Goal: Information Seeking & Learning: Learn about a topic

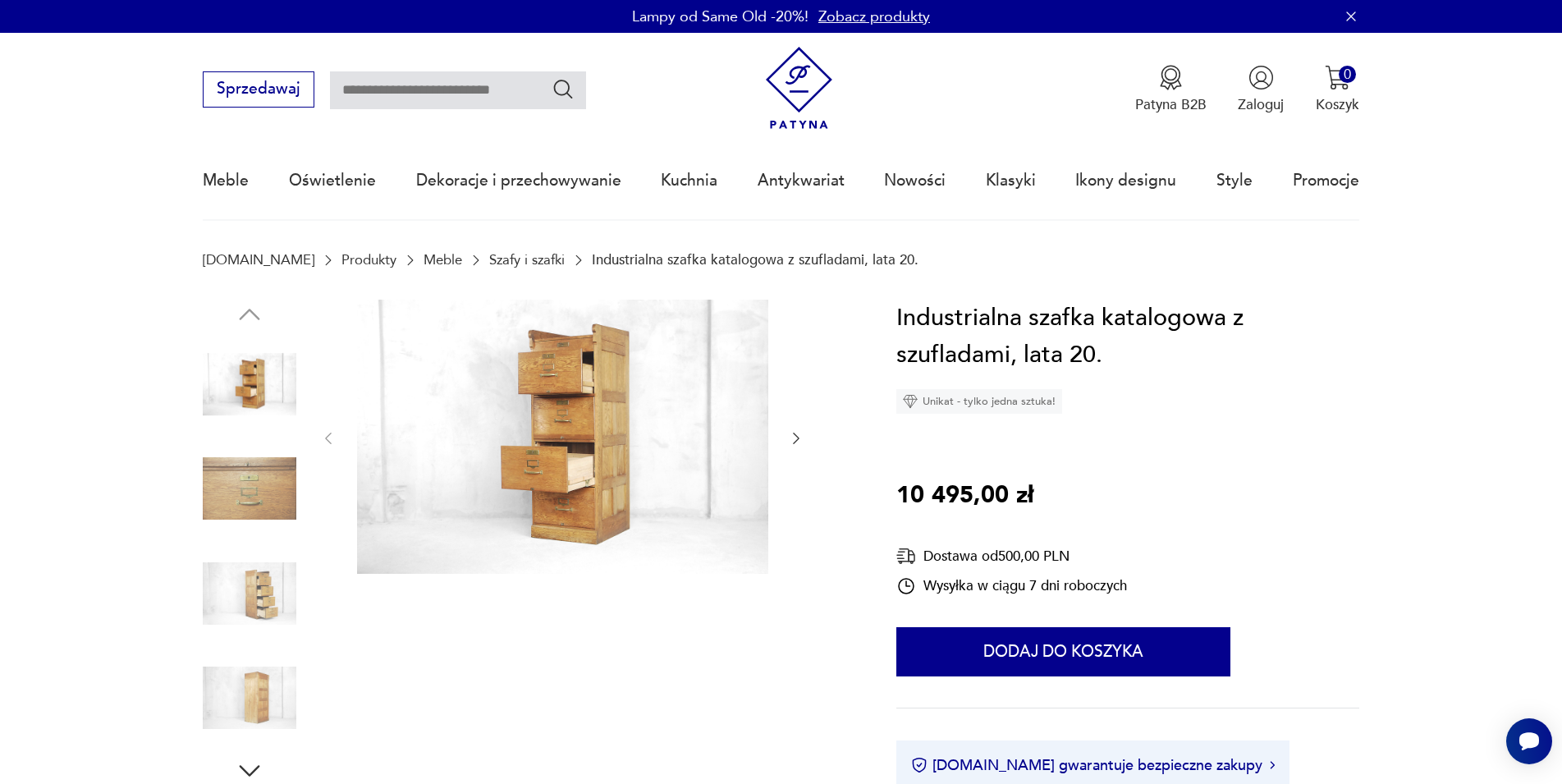
click at [799, 438] on icon "button" at bounding box center [797, 437] width 7 height 11
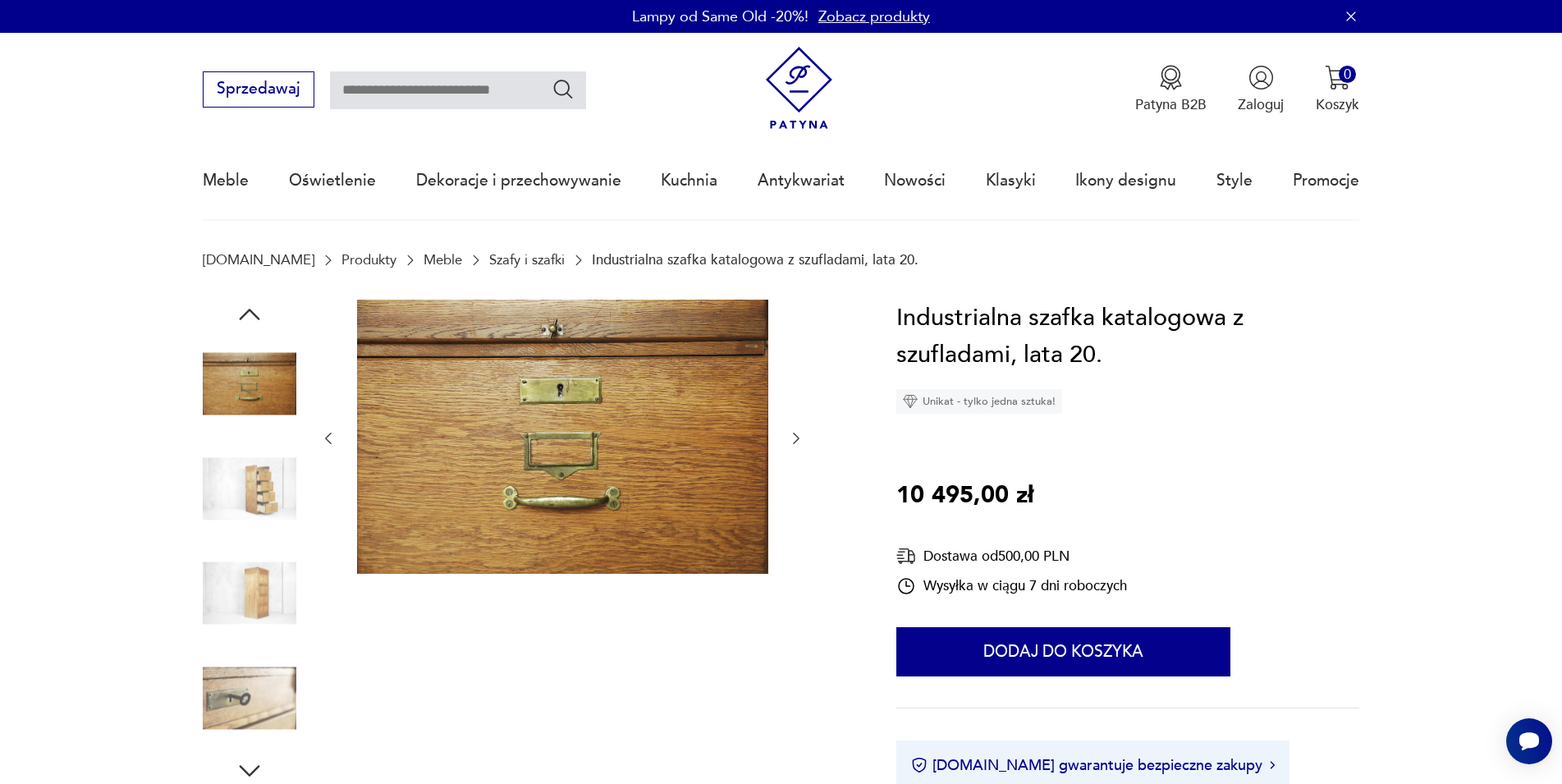
click at [798, 438] on icon "button" at bounding box center [796, 437] width 16 height 16
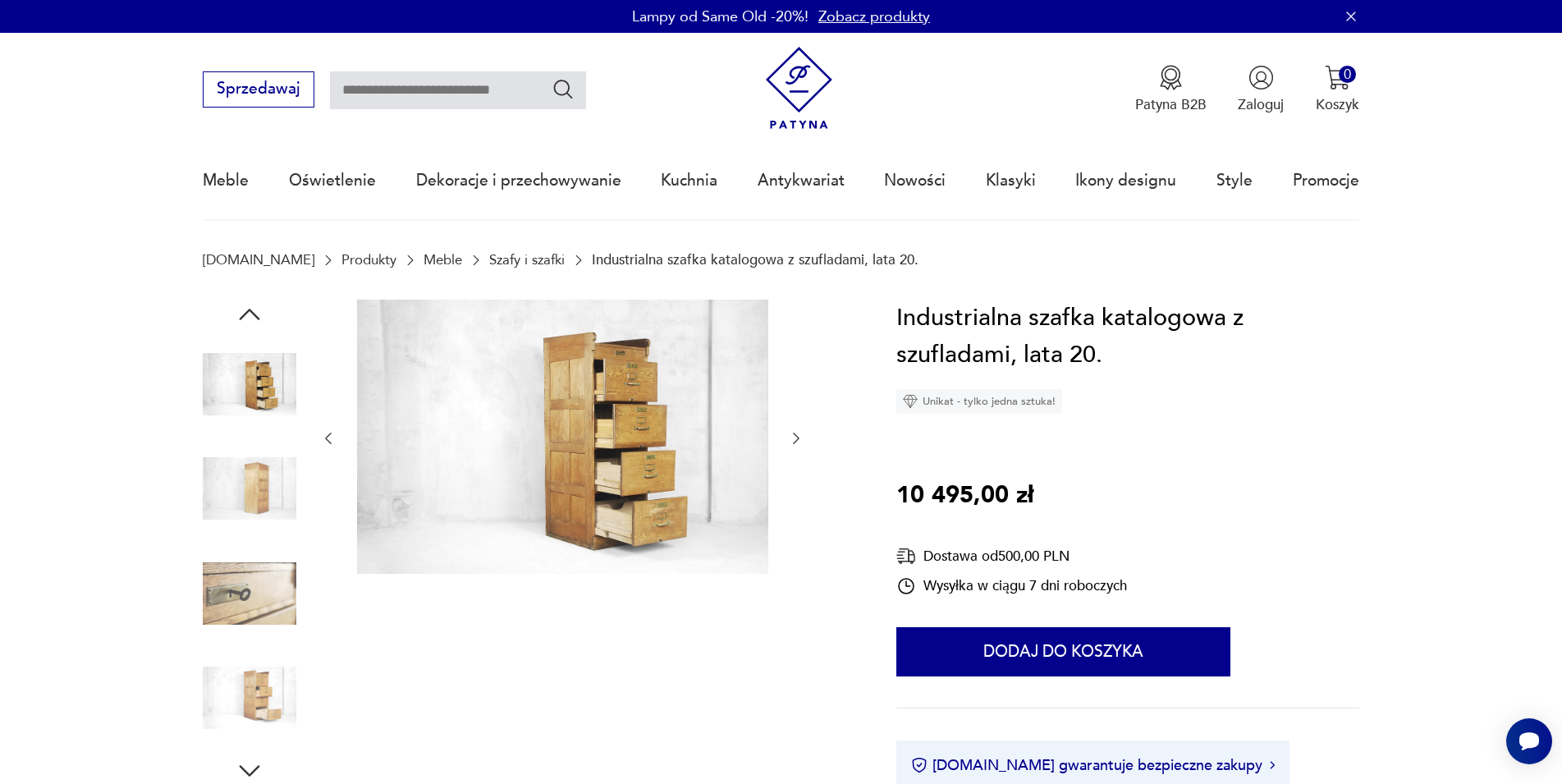
click at [665, 436] on img at bounding box center [563, 436] width 412 height 274
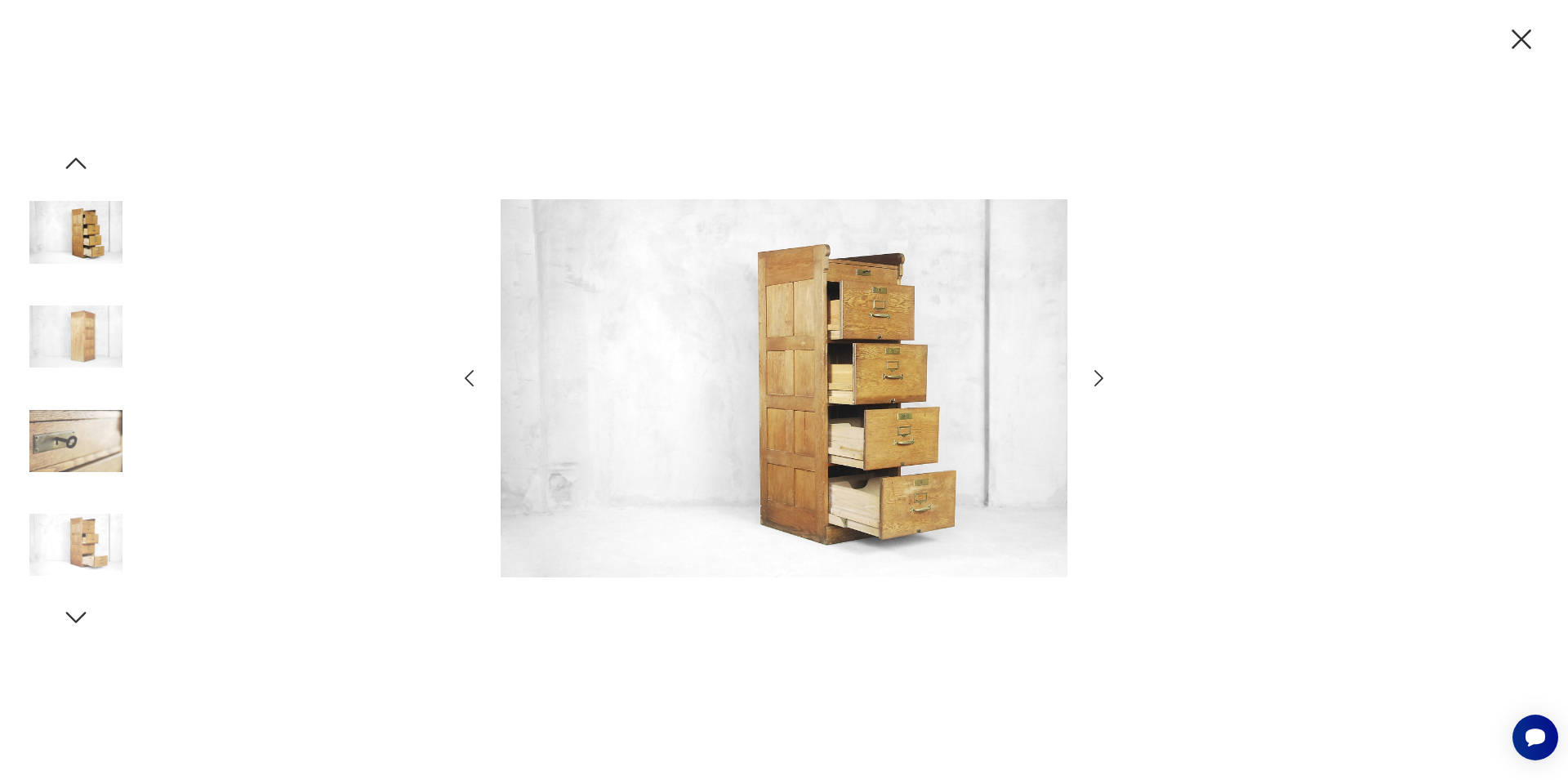
click at [1099, 383] on icon "button" at bounding box center [1099, 378] width 24 height 24
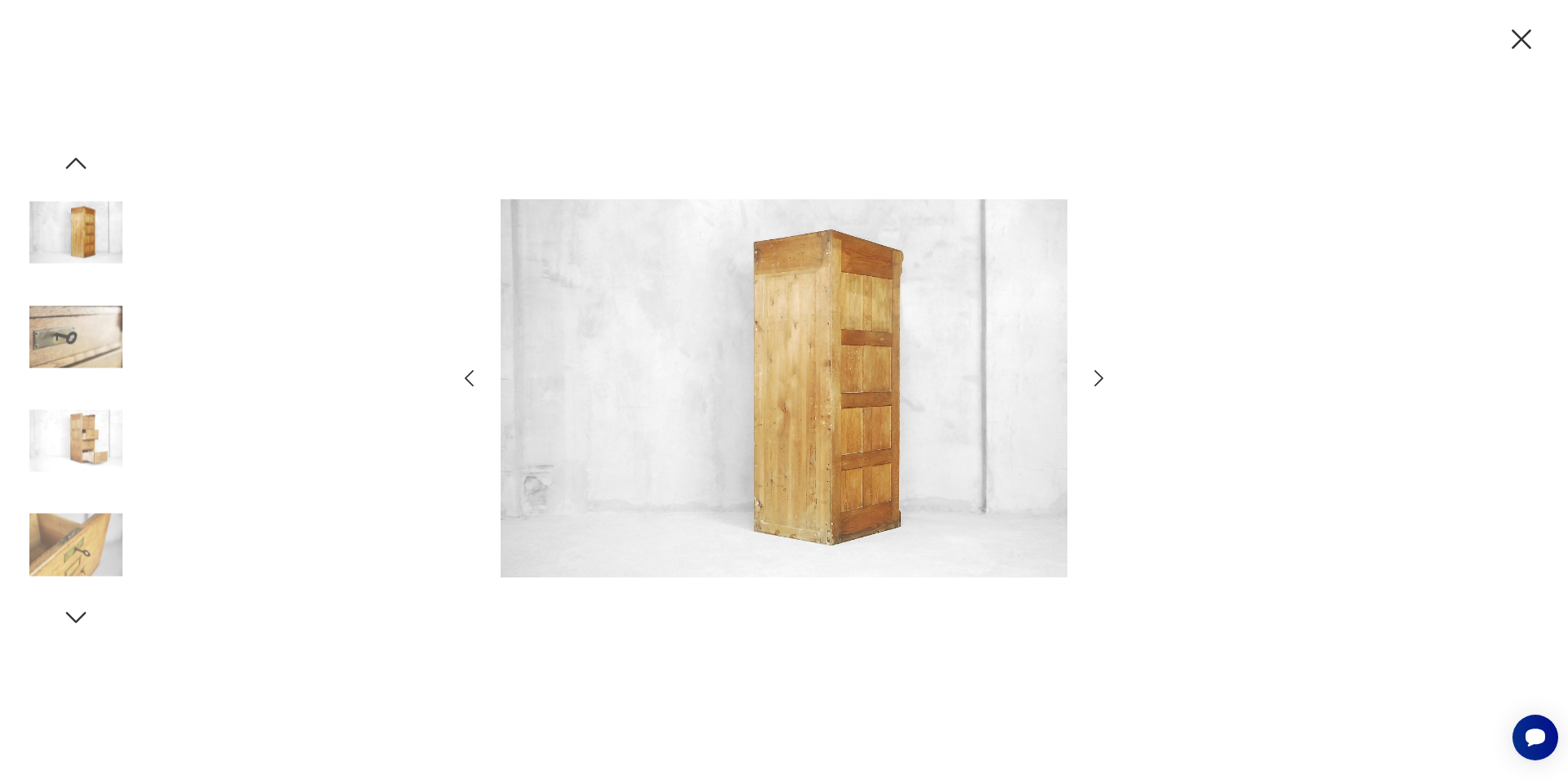
click at [1099, 383] on icon "button" at bounding box center [1099, 378] width 24 height 24
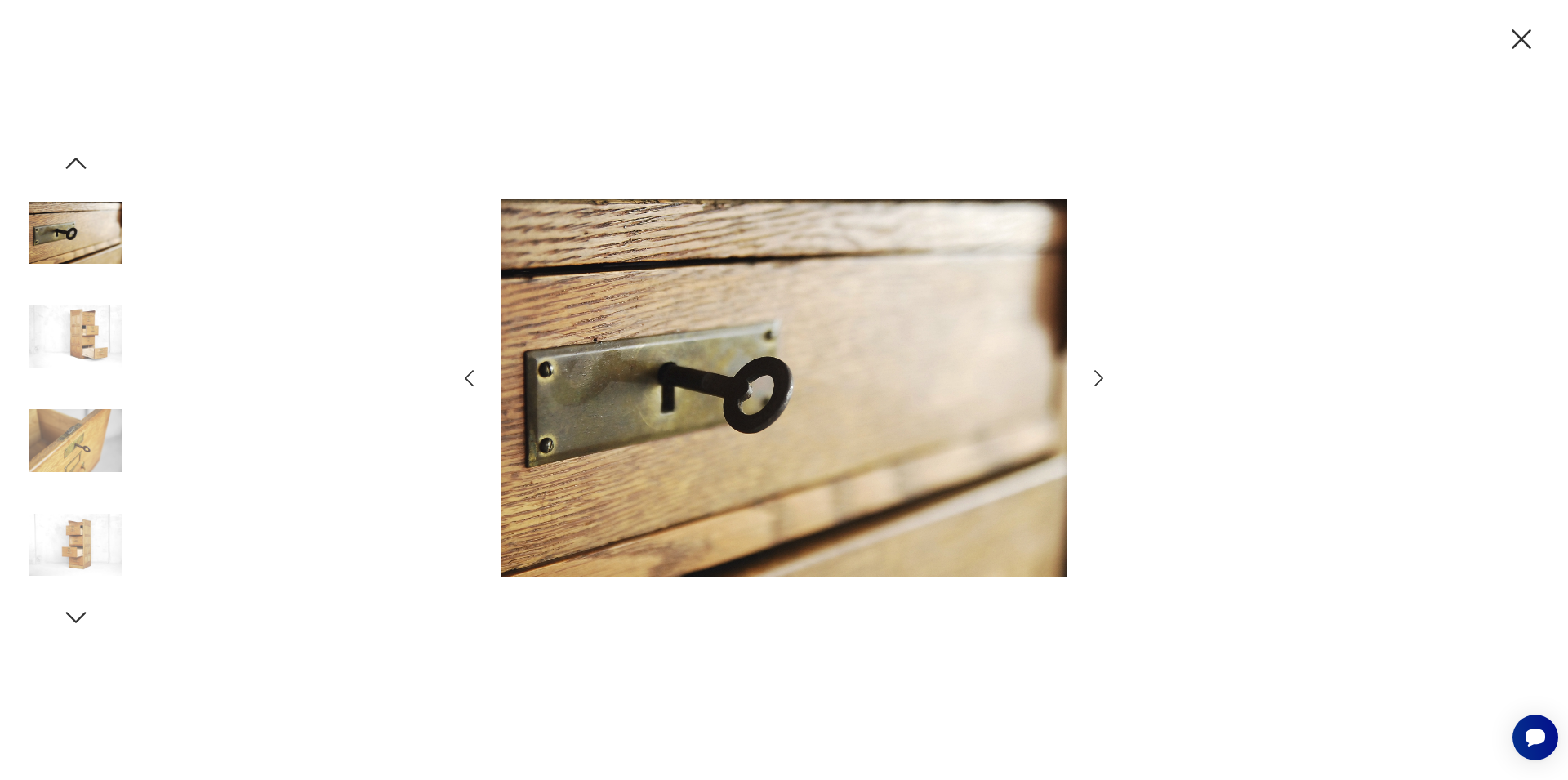
click at [1099, 383] on icon "button" at bounding box center [1099, 378] width 24 height 24
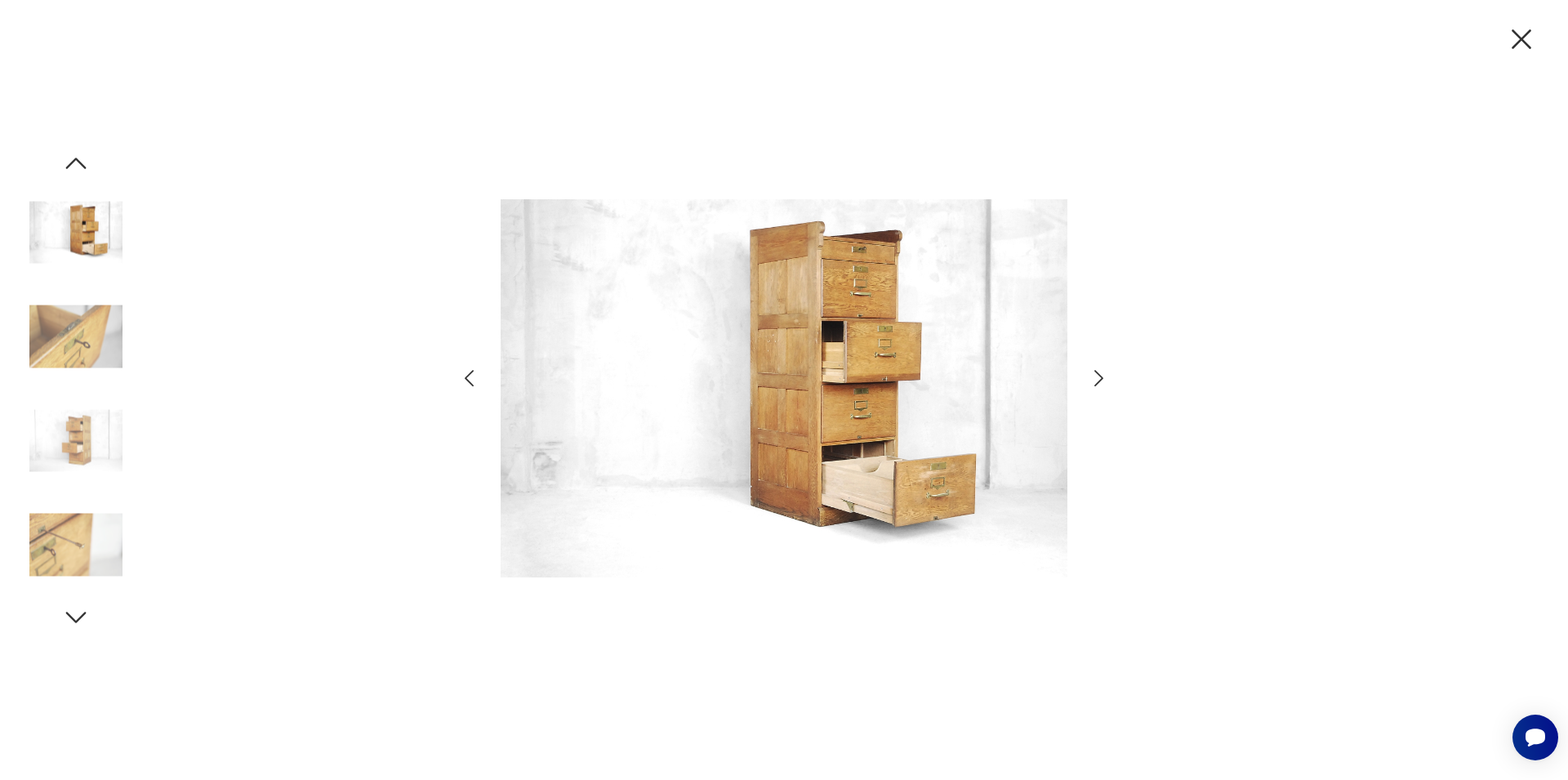
click at [1099, 383] on icon "button" at bounding box center [1099, 378] width 24 height 24
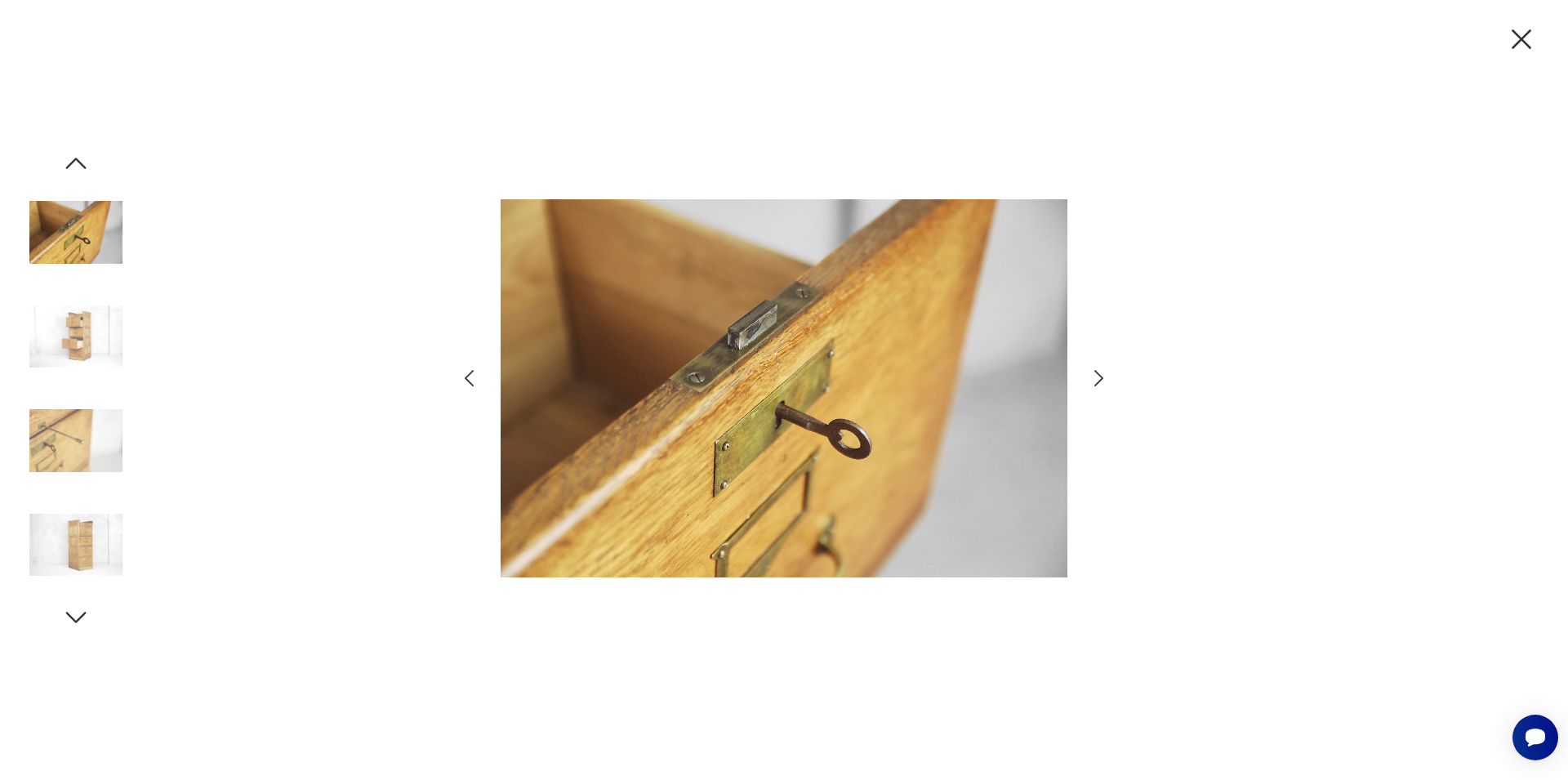
click at [1099, 383] on icon "button" at bounding box center [1099, 378] width 24 height 24
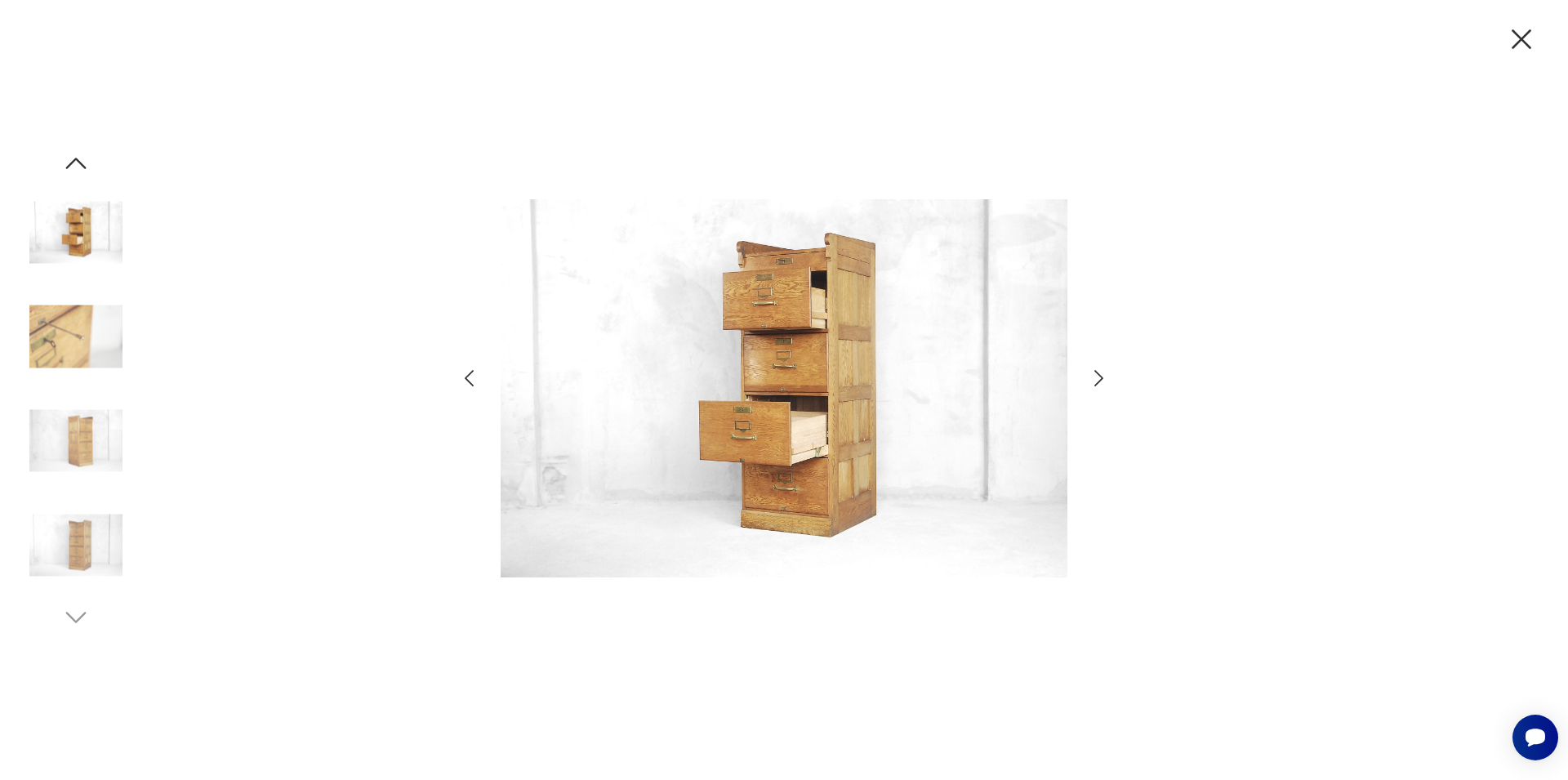
click at [1099, 383] on icon "button" at bounding box center [1099, 378] width 24 height 24
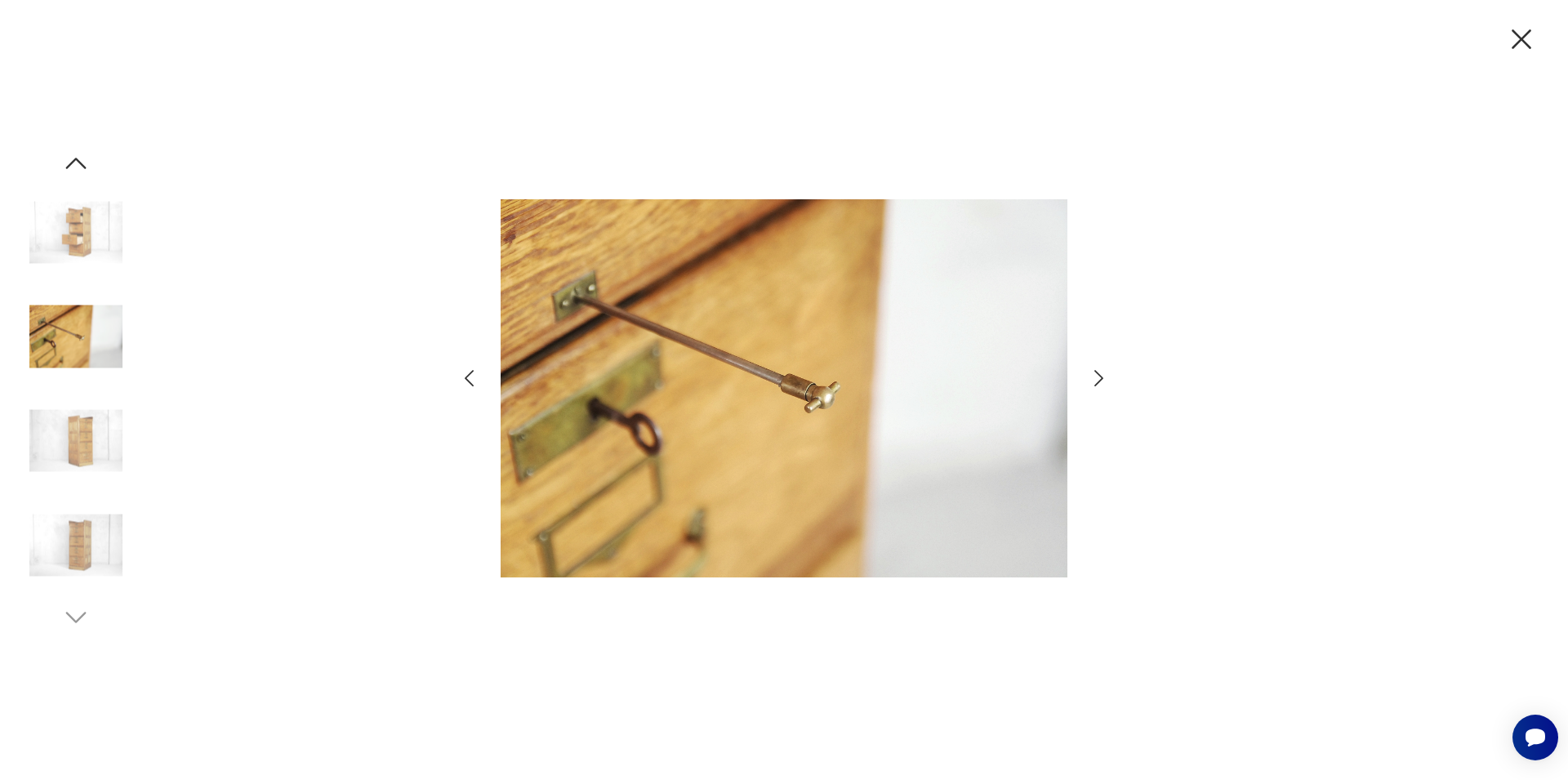
click at [1099, 383] on icon "button" at bounding box center [1099, 378] width 24 height 24
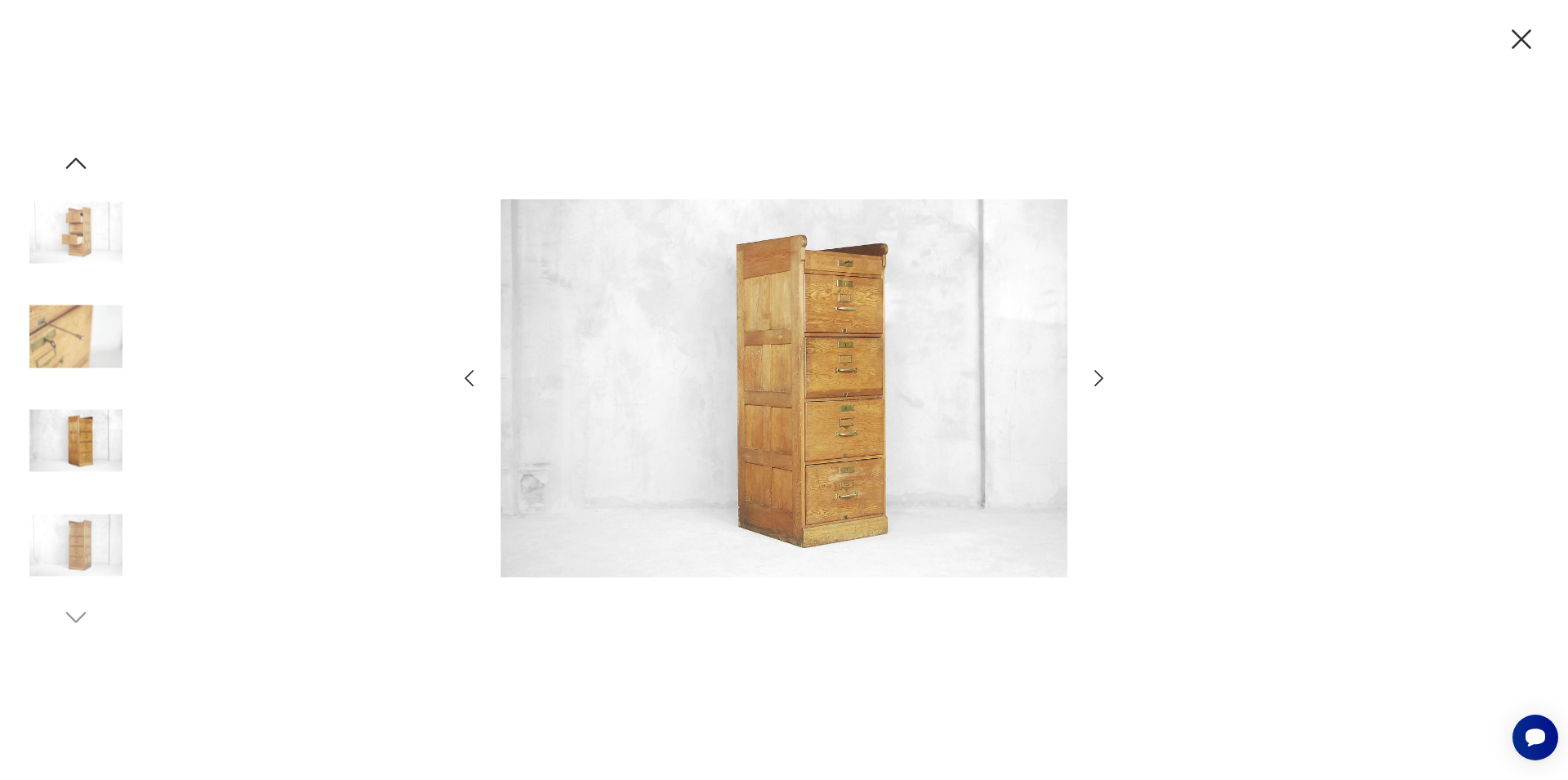
click at [1099, 383] on icon "button" at bounding box center [1099, 378] width 24 height 24
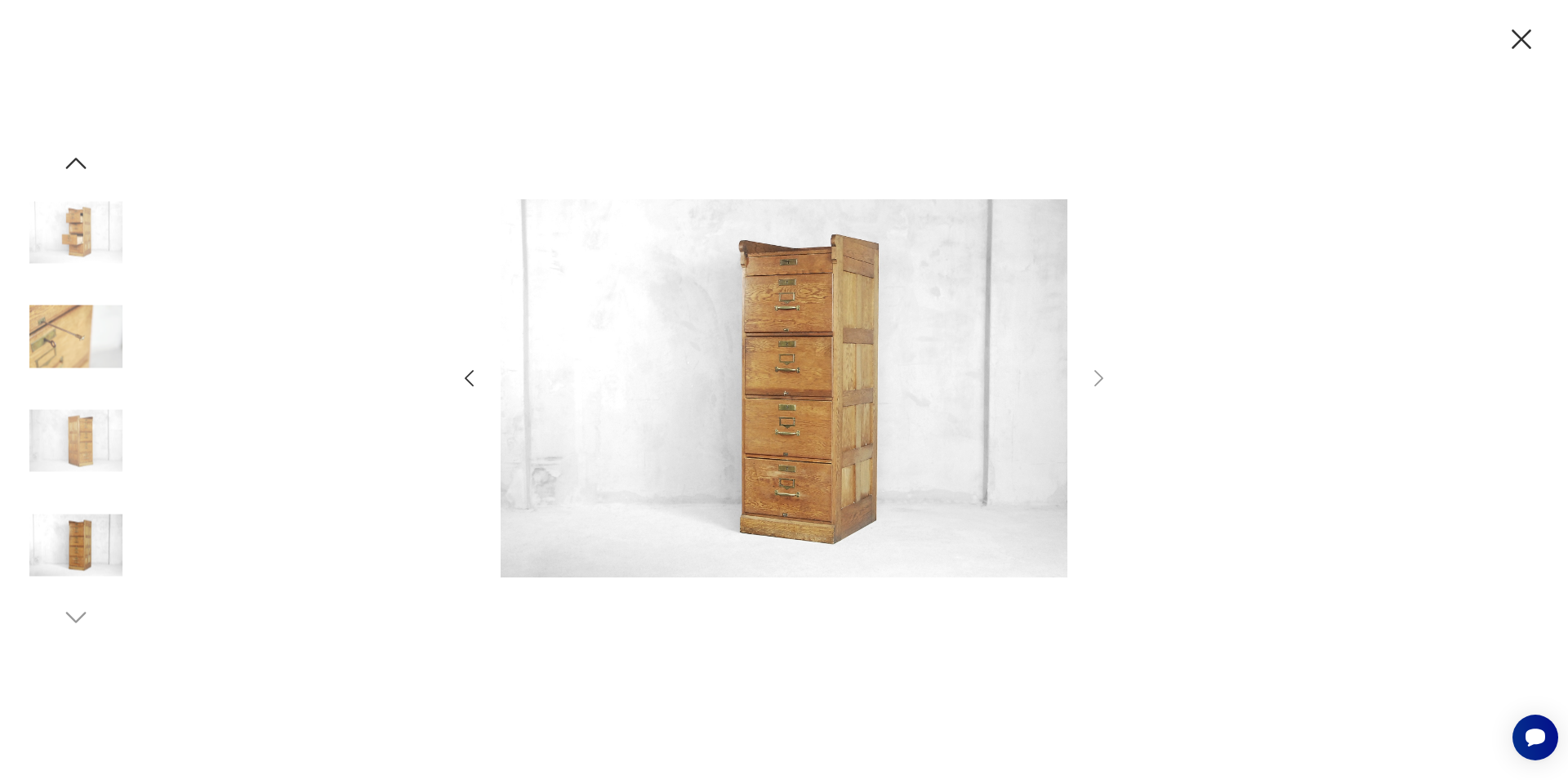
click at [1525, 35] on icon "button" at bounding box center [1521, 39] width 20 height 20
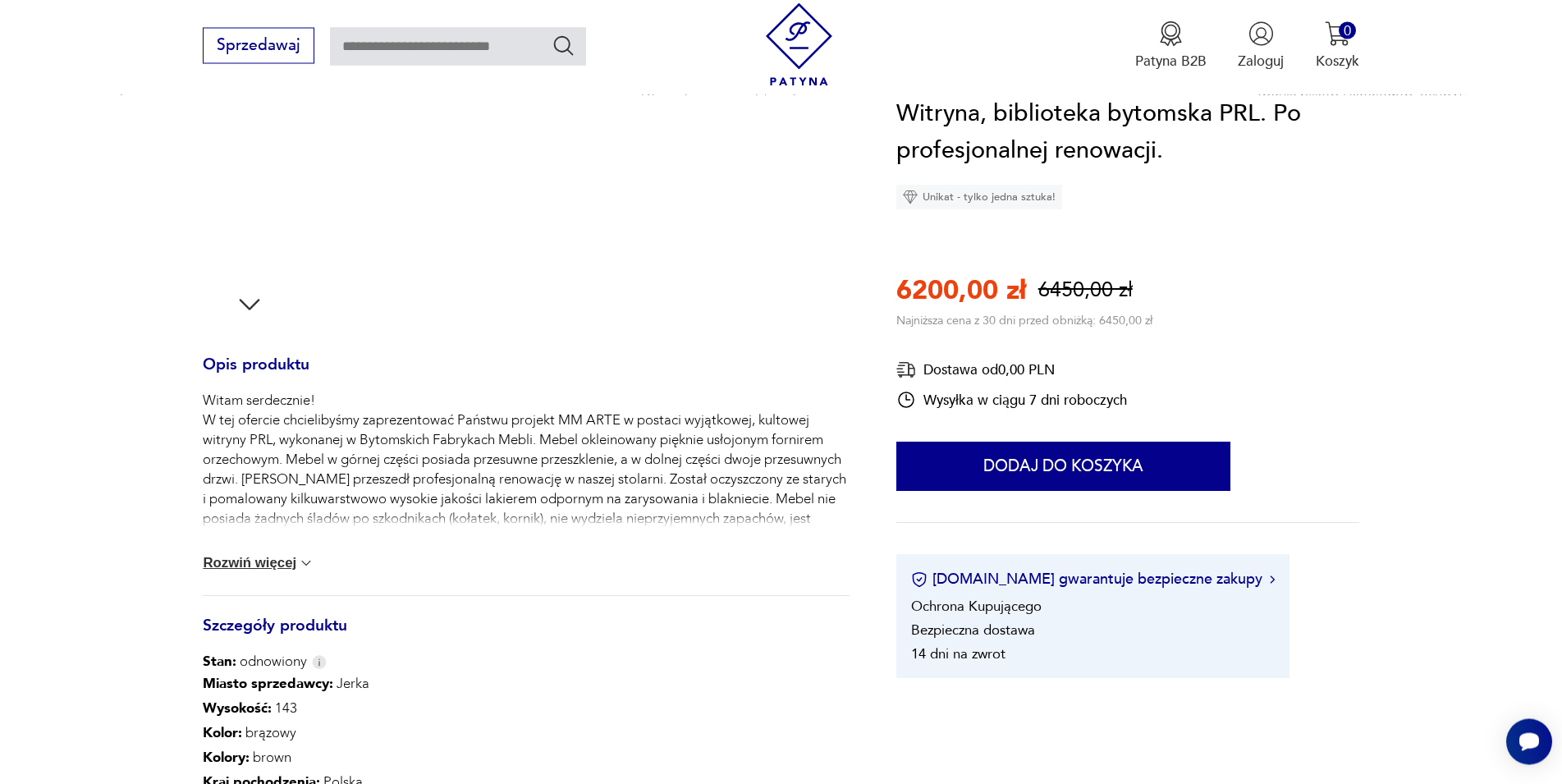
scroll to position [506, 0]
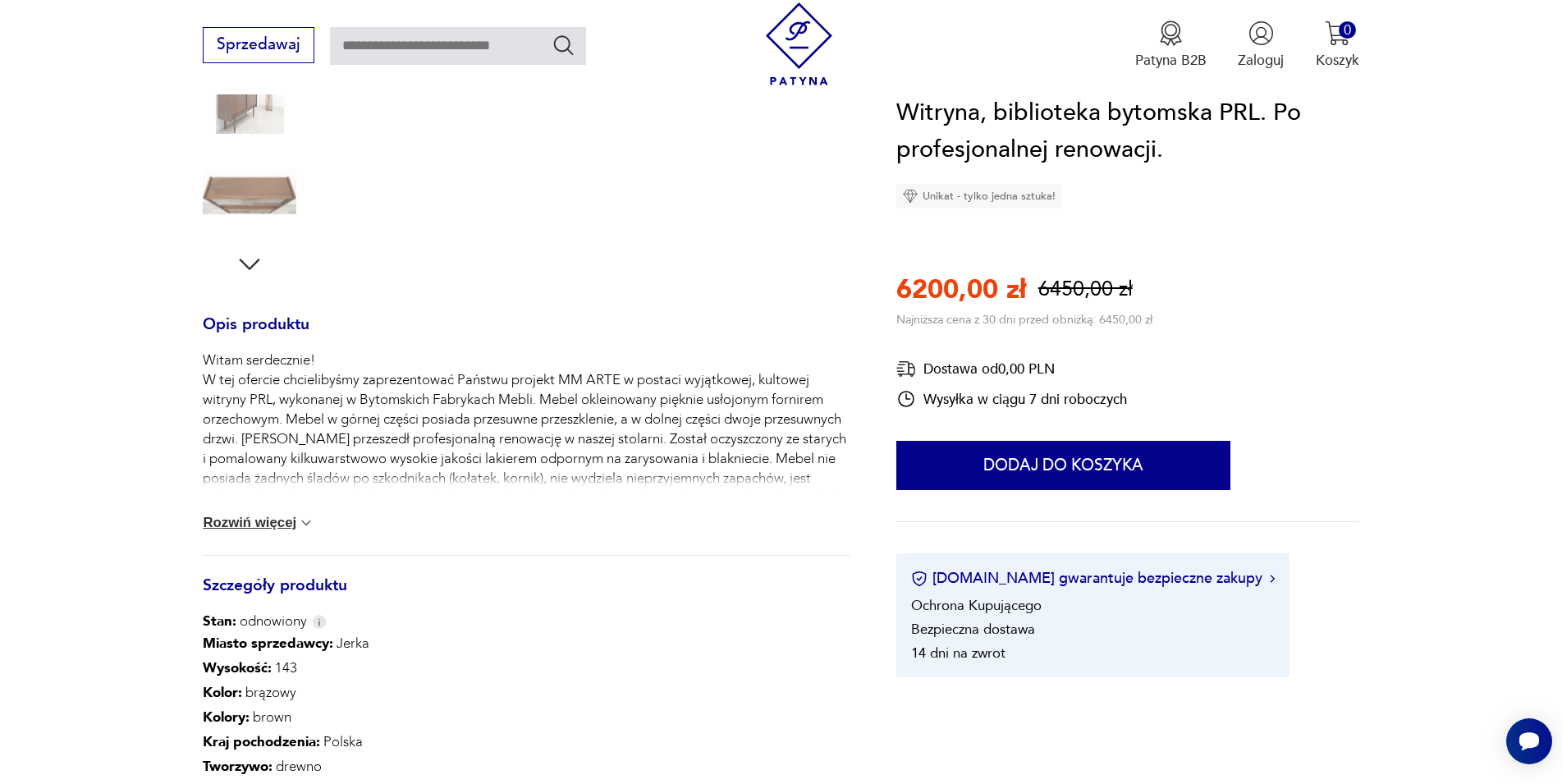
click at [272, 526] on button "Rozwiń więcej" at bounding box center [258, 522] width 111 height 16
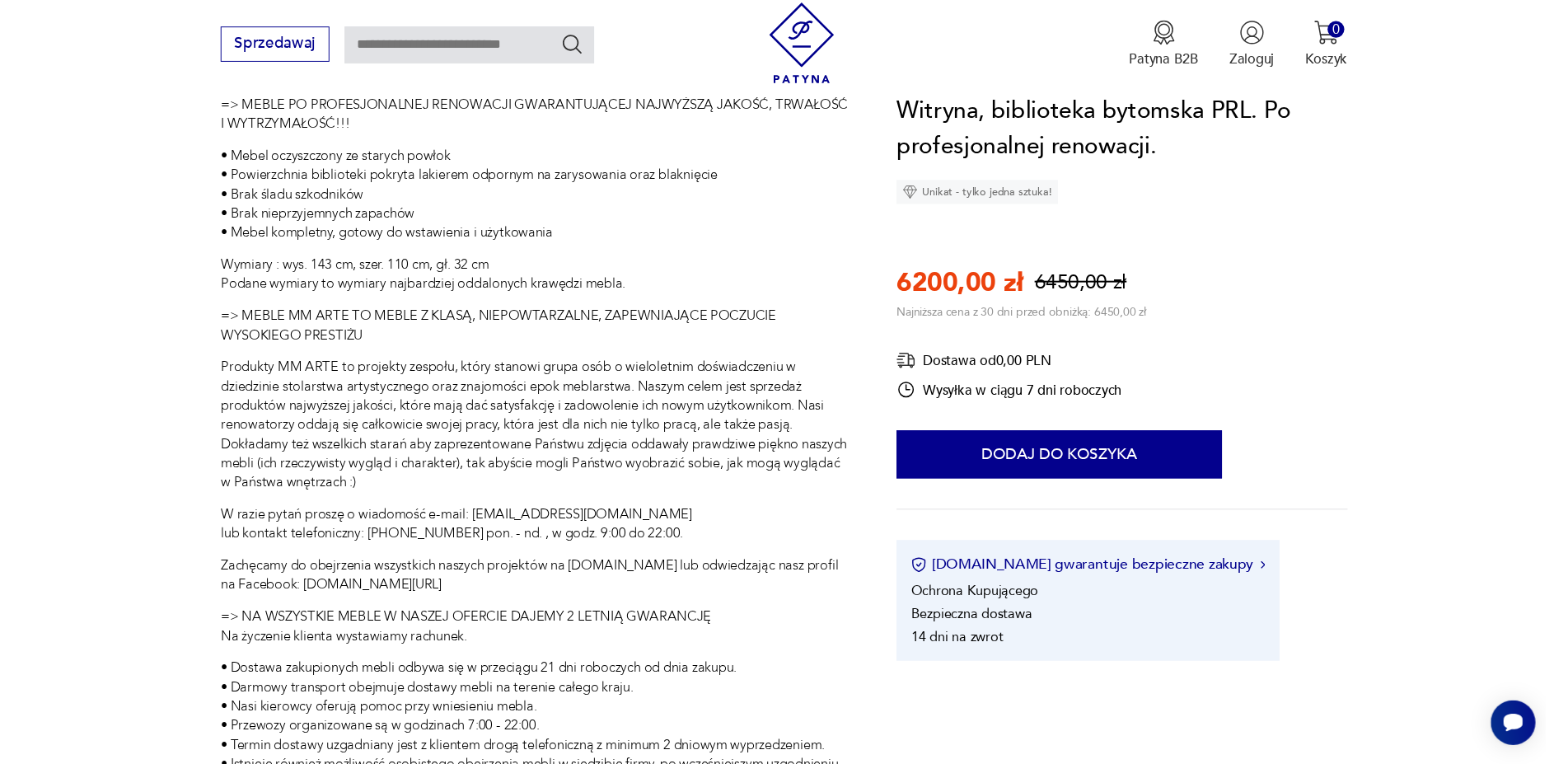
scroll to position [1181, 0]
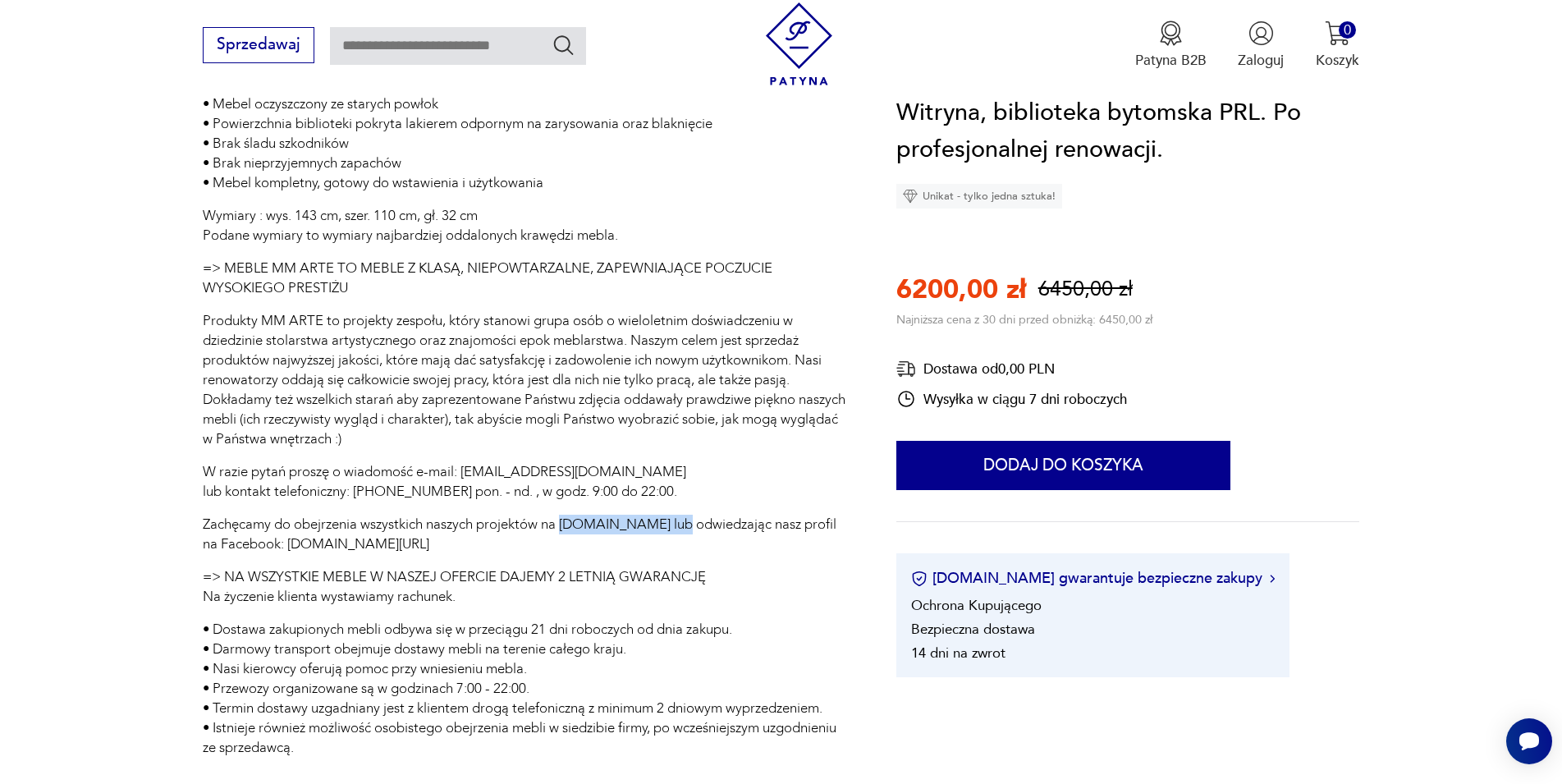
drag, startPoint x: 565, startPoint y: 550, endPoint x: 688, endPoint y: 552, distance: 123.0
click at [688, 552] on p "Zachęcamy do obejrzenia wszystkich naszych projektów na [DOMAIN_NAME] lub odwie…" at bounding box center [526, 534] width 646 height 40
copy p "[DOMAIN_NAME]"
